Goal: Information Seeking & Learning: Check status

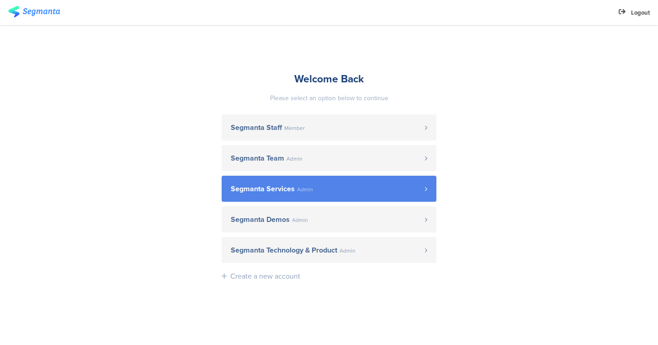
click at [399, 180] on link "Segmanta Services Admin" at bounding box center [329, 188] width 215 height 26
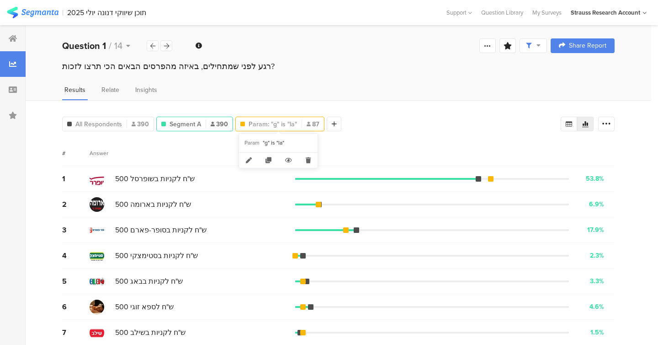
click at [259, 122] on span "Param: "g" is "la"" at bounding box center [273, 124] width 48 height 10
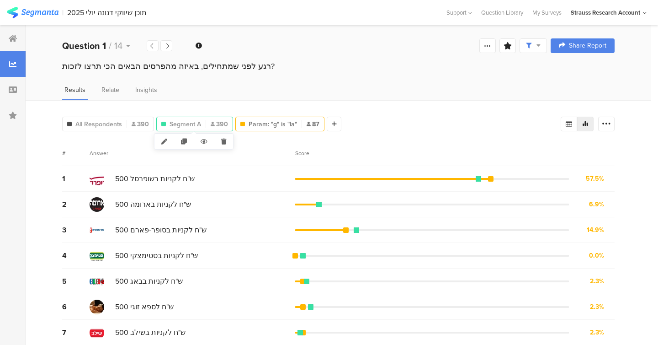
click at [201, 124] on div "Segment A 390" at bounding box center [195, 124] width 76 height 10
